Goal: Task Accomplishment & Management: Manage account settings

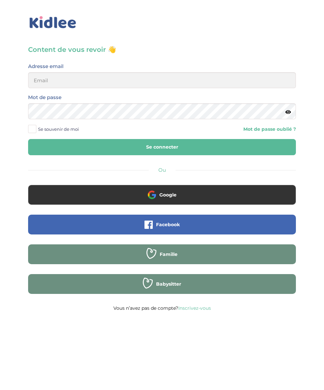
click at [46, 126] on span "Se souvenir de moi" at bounding box center [58, 129] width 41 height 9
click at [0, 0] on input "Se souvenir de moi" at bounding box center [0, 0] width 0 height 0
type input "[EMAIL_ADDRESS][DOMAIN_NAME]"
click at [28, 139] on button "Se connecter" at bounding box center [162, 147] width 268 height 16
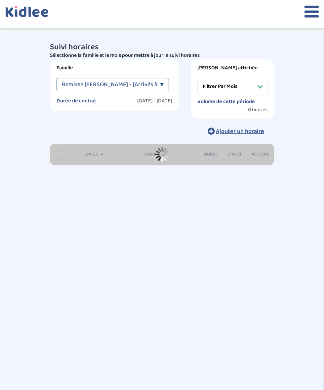
select select "février 2025"
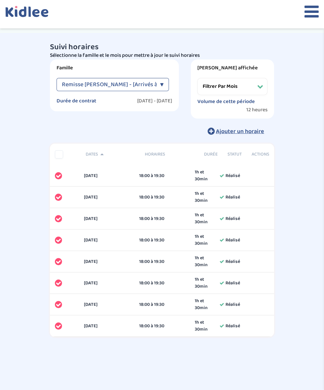
click at [306, 18] on icon at bounding box center [311, 11] width 14 height 17
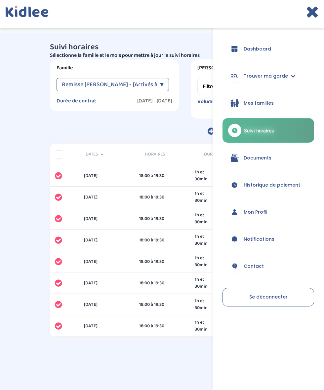
click at [248, 97] on link "Mes familles" at bounding box center [268, 103] width 92 height 24
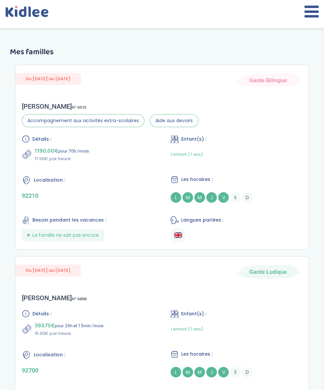
click at [308, 16] on icon at bounding box center [311, 11] width 14 height 17
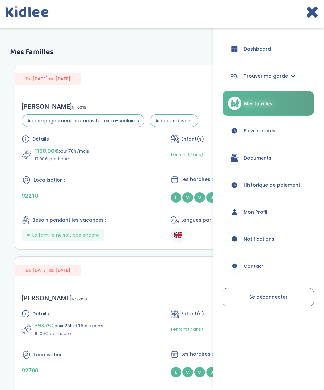
click at [270, 75] on span "Trouver ma garde" at bounding box center [265, 76] width 44 height 7
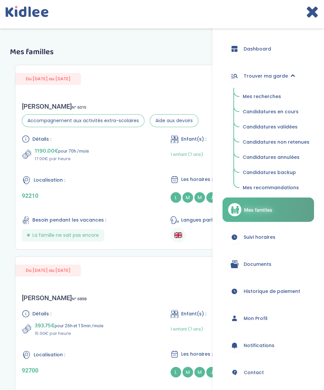
click at [260, 96] on span "Mes recherches" at bounding box center [261, 96] width 38 height 7
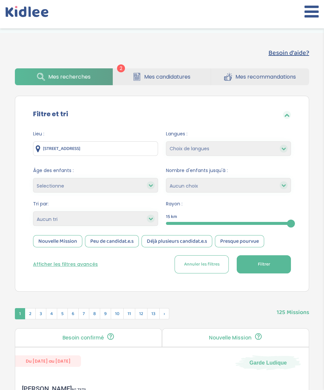
click at [175, 79] on span "Mes candidatures" at bounding box center [167, 77] width 46 height 8
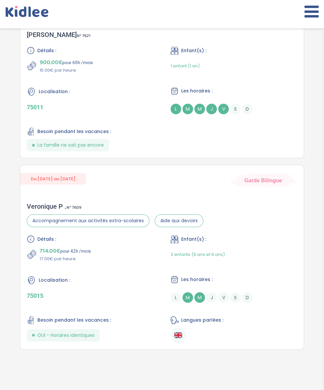
scroll to position [184, 0]
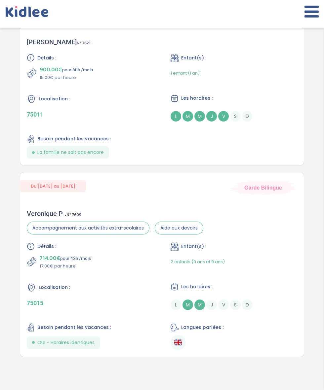
click at [251, 81] on div "Détails : 900.00€ pour 60h /mois 15.00€ par heure Enfant(s) : 1 enfant (1 an) L…" at bounding box center [162, 106] width 270 height 105
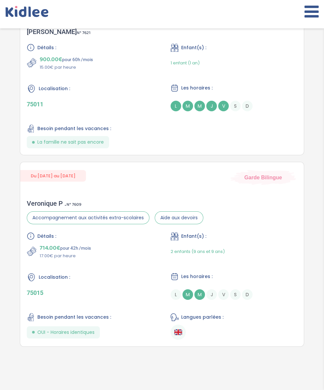
scroll to position [194, 0]
click at [133, 275] on div "Localisation :" at bounding box center [90, 277] width 127 height 10
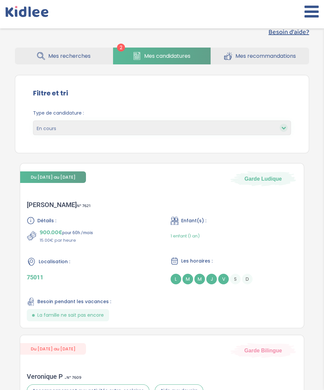
scroll to position [0, 0]
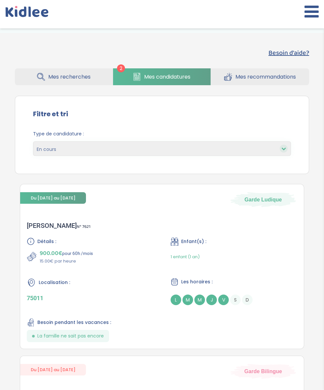
click at [252, 76] on span "Mes recommandations" at bounding box center [265, 77] width 60 height 8
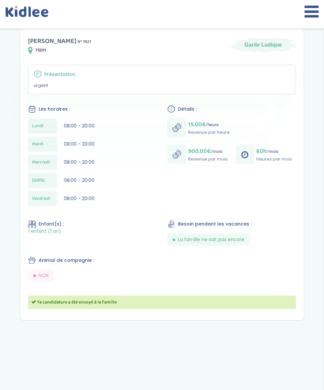
scroll to position [106, 0]
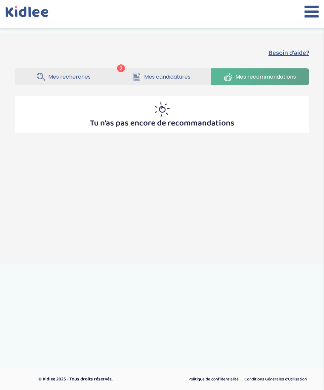
click at [169, 76] on span "Mes candidatures" at bounding box center [167, 77] width 46 height 8
